Goal: Task Accomplishment & Management: Use online tool/utility

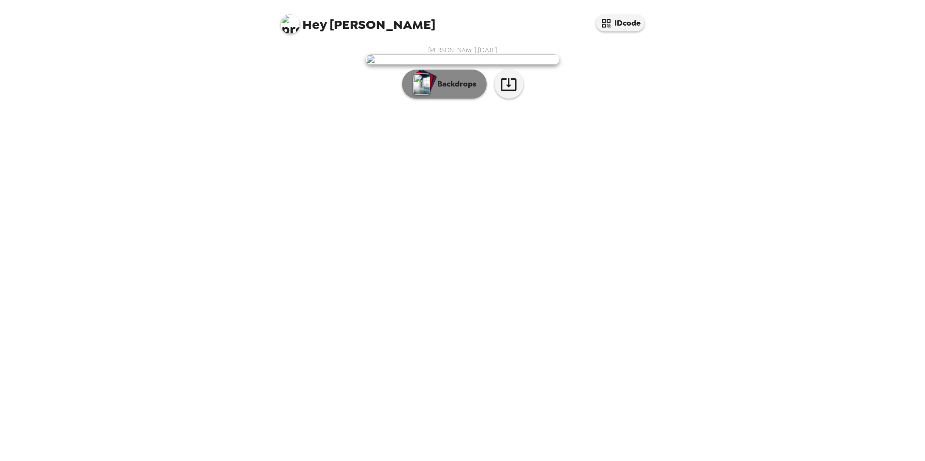
click at [444, 90] on p "Backdrops" at bounding box center [454, 84] width 44 height 12
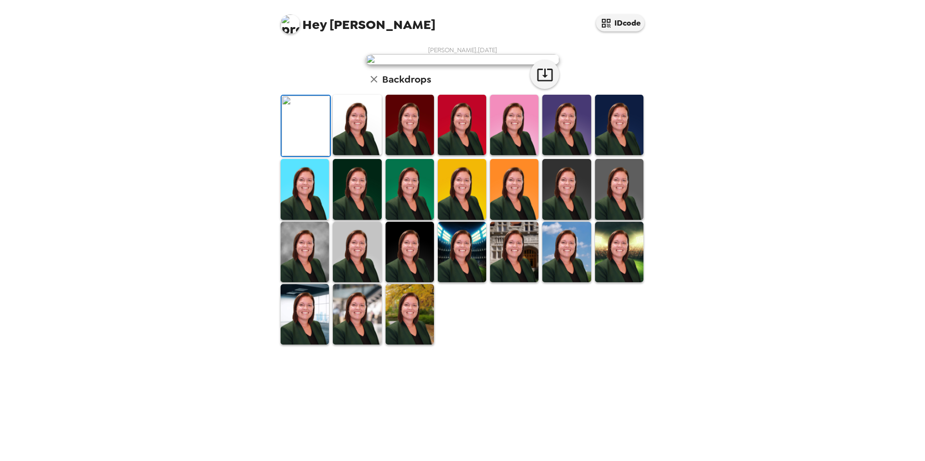
scroll to position [125, 0]
click at [422, 345] on img at bounding box center [409, 314] width 48 height 60
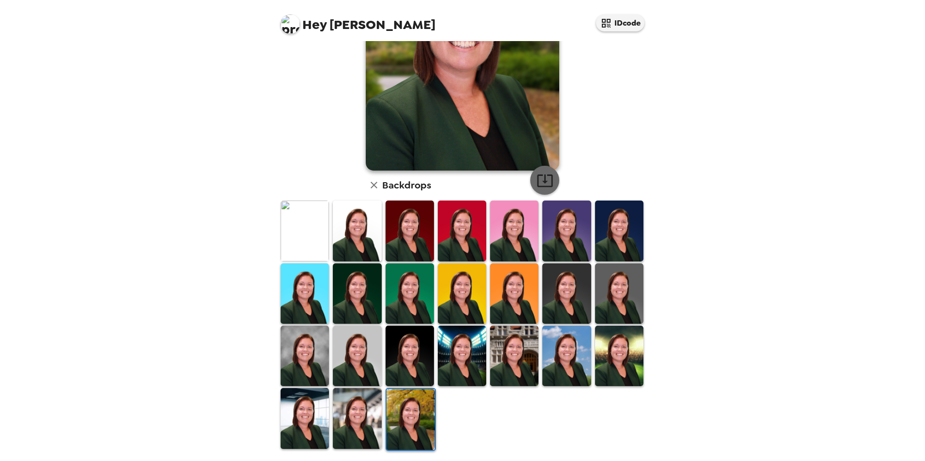
click at [545, 172] on icon "button" at bounding box center [544, 180] width 17 height 17
click at [364, 406] on img at bounding box center [357, 418] width 48 height 60
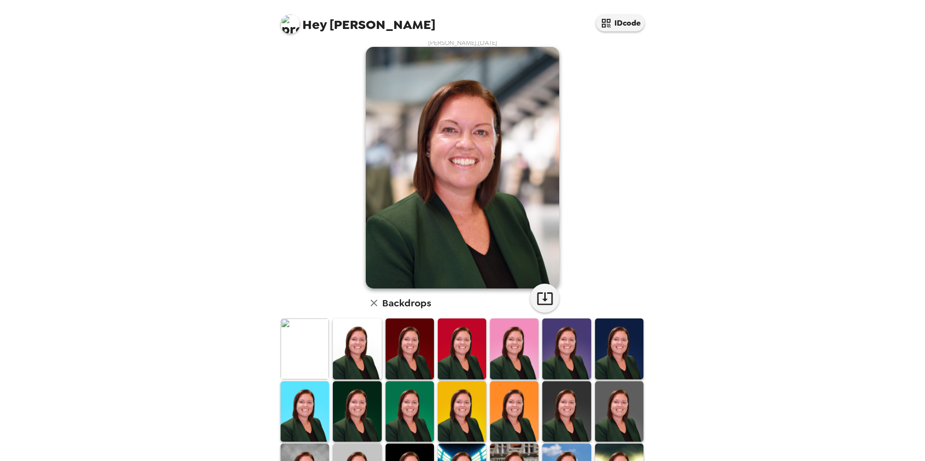
scroll to position [0, 0]
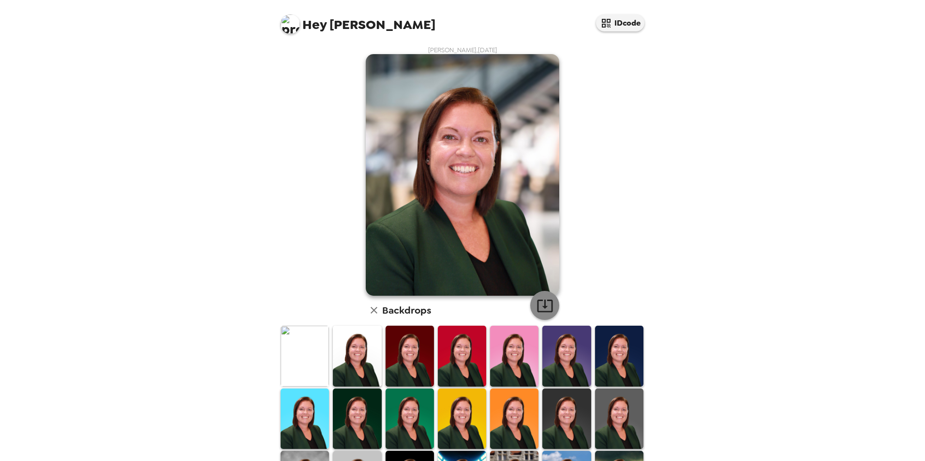
click at [543, 305] on icon "button" at bounding box center [544, 305] width 17 height 17
